Goal: Obtain resource: Download file/media

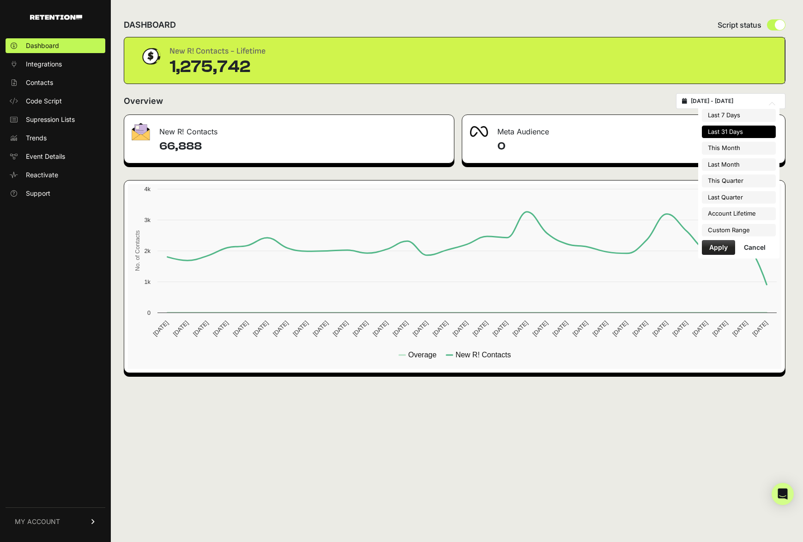
click at [665, 101] on input "[DATE] - [DATE]" at bounding box center [735, 100] width 89 height 7
click at [583, 105] on div "Overview [DATE] - [DATE]" at bounding box center [455, 101] width 662 height 16
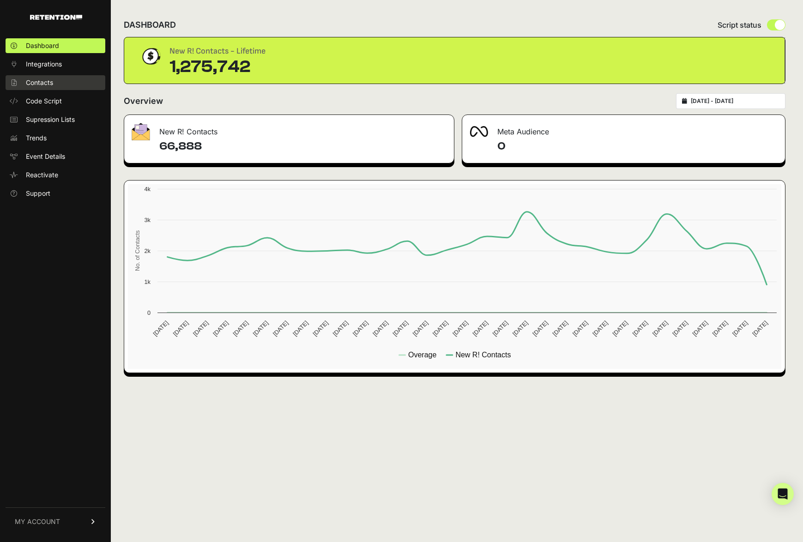
click at [43, 85] on span "Contacts" at bounding box center [39, 82] width 27 height 9
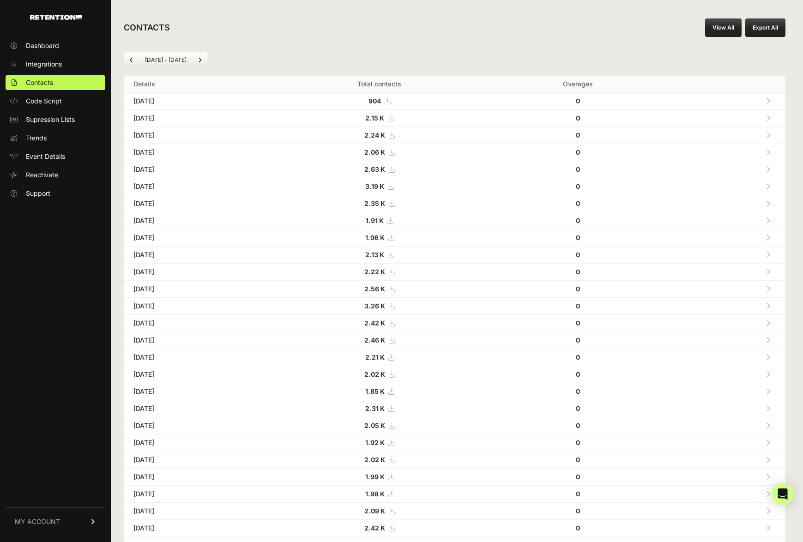
click at [724, 8] on div "CONTACTS View All Export All [DATE] - [DATE] Details Total contacts Overages [D…" at bounding box center [455, 331] width 688 height 662
click at [724, 29] on link "View All" at bounding box center [723, 27] width 36 height 18
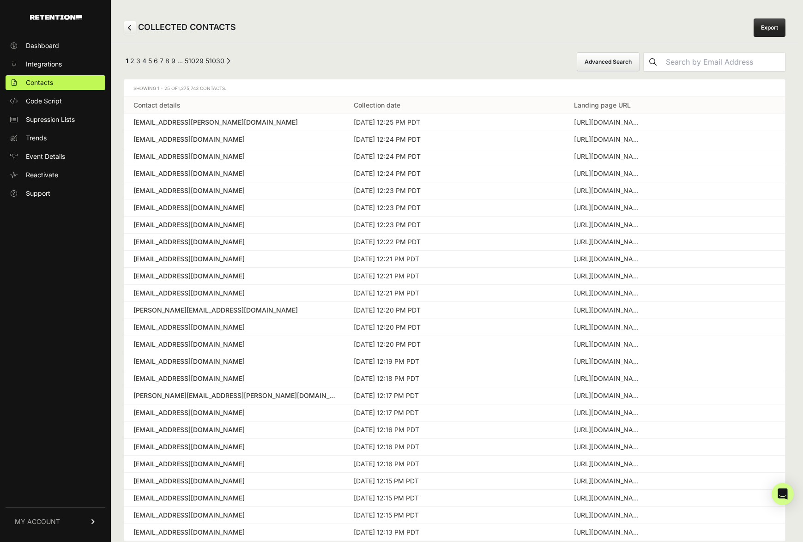
click at [640, 60] on button "Advanced Search" at bounding box center [608, 61] width 63 height 19
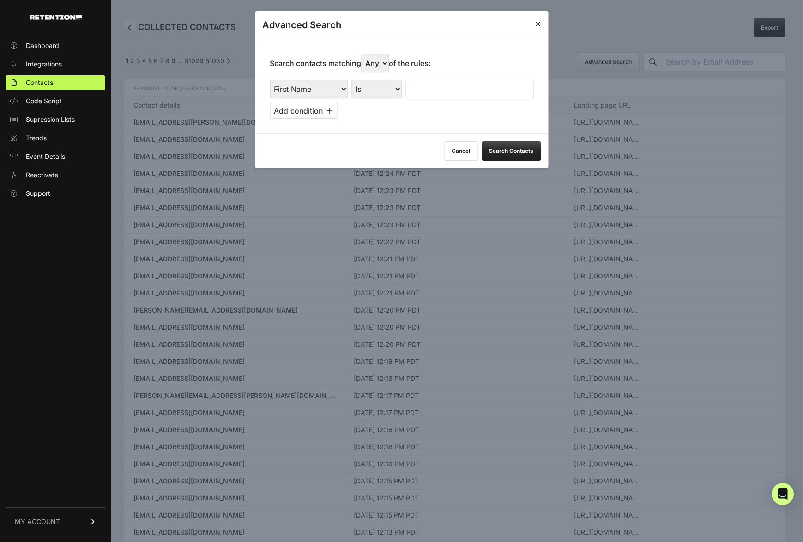
click at [309, 84] on select "First Name Last Name State City Email Email Domain Landing Domain Landing Page …" at bounding box center [309, 89] width 78 height 18
select select "file_date"
click at [270, 80] on select "First Name Last Name State City Email Email Domain Landing Domain Landing Page …" at bounding box center [309, 89] width 78 height 18
click at [368, 93] on select "Is on Is between" at bounding box center [376, 89] width 51 height 18
select select "is_between"
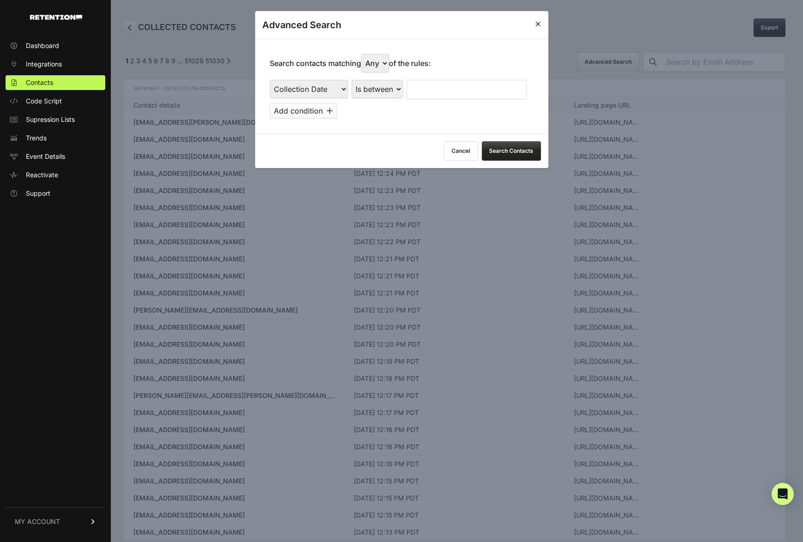
click at [352, 80] on select "Is on Is between" at bounding box center [376, 89] width 51 height 18
click at [428, 89] on input "text" at bounding box center [430, 89] width 49 height 19
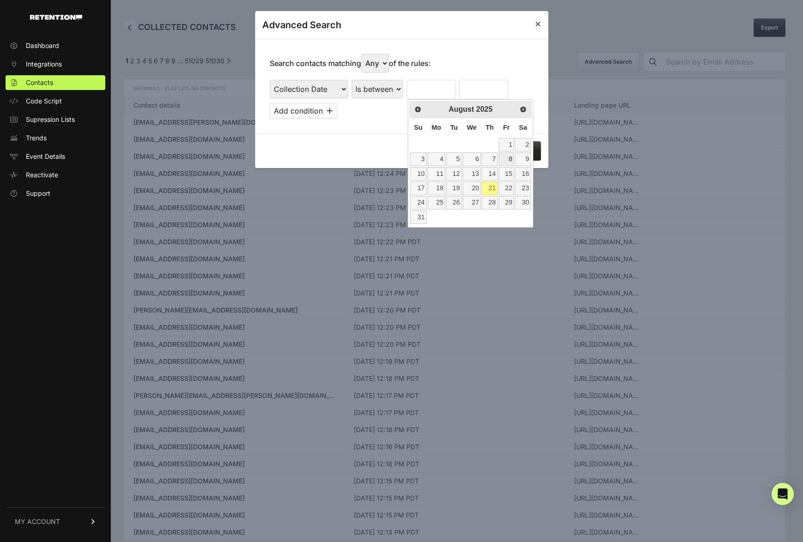
click at [509, 160] on link "8" at bounding box center [507, 158] width 16 height 13
type input "08/08/2025"
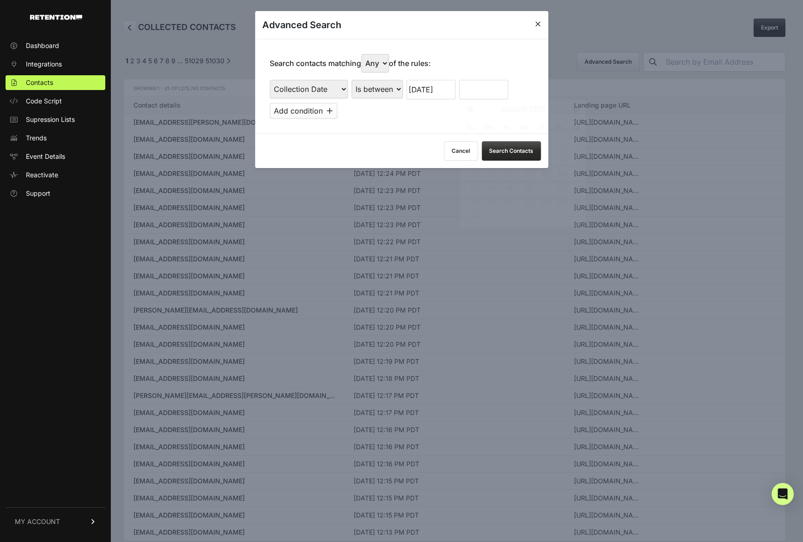
click at [479, 92] on input "text" at bounding box center [483, 89] width 49 height 19
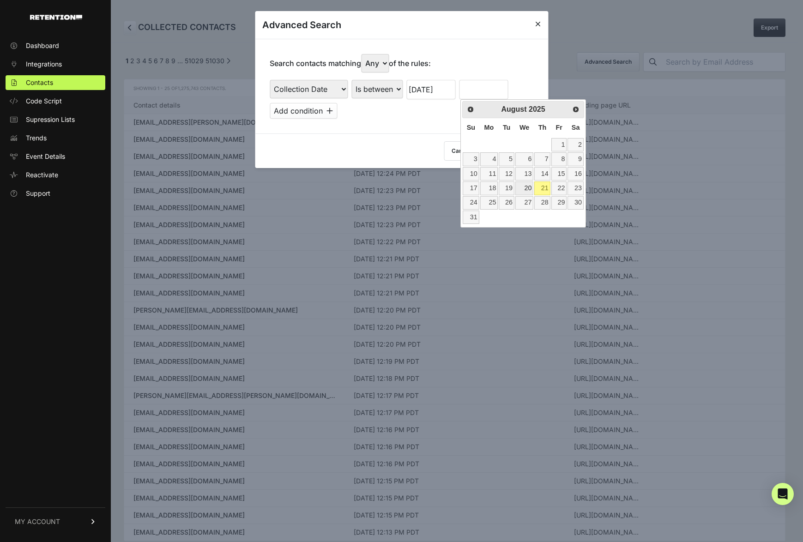
click at [526, 187] on link "20" at bounding box center [524, 187] width 18 height 13
type input "08/20/2025"
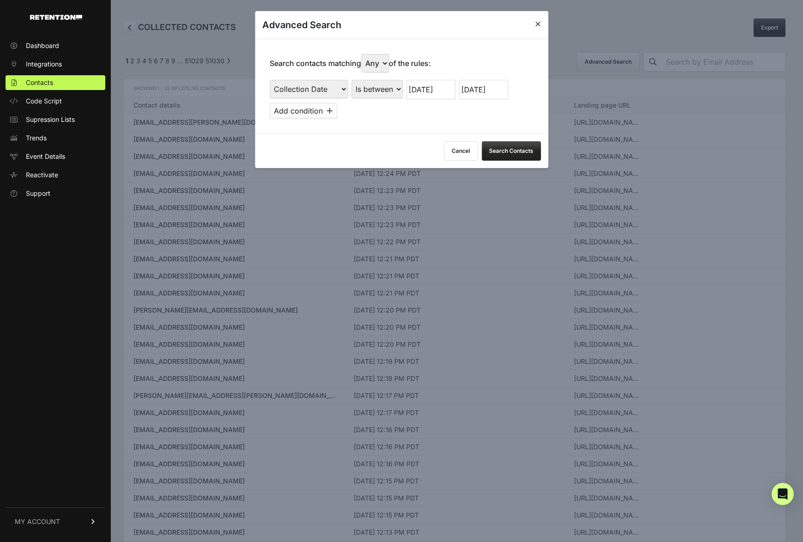
click at [516, 154] on button "Search Contacts" at bounding box center [511, 150] width 59 height 19
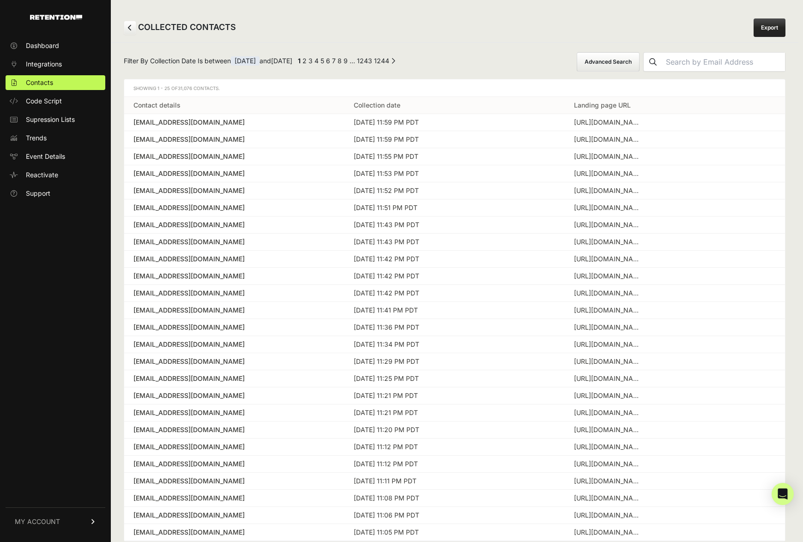
click at [766, 30] on link "Export" at bounding box center [770, 27] width 32 height 18
